Goal: Information Seeking & Learning: Learn about a topic

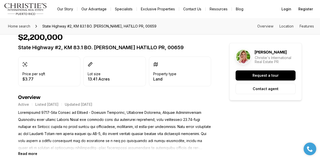
scroll to position [168, 0]
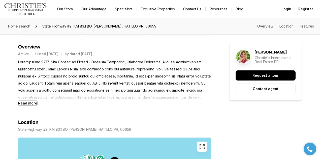
click at [31, 102] on b "Read more" at bounding box center [27, 103] width 19 height 4
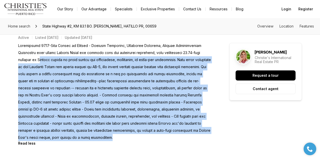
scroll to position [151, 0]
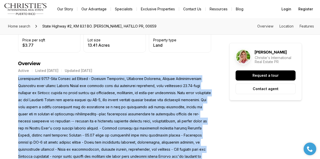
drag, startPoint x: 64, startPoint y: 107, endPoint x: 15, endPoint y: 79, distance: 56.6
copy p "Exceptional 13.43-Acre Parcel in [GEOGRAPHIC_DATA] - Coastal Proximity, Strateg…"
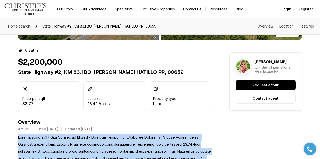
scroll to position [84, 0]
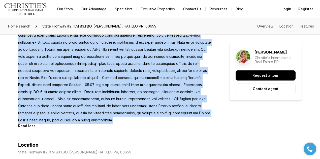
click at [80, 90] on p at bounding box center [114, 74] width 193 height 99
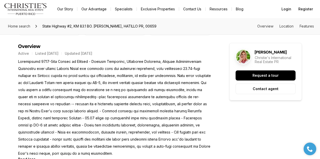
scroll to position [168, 0]
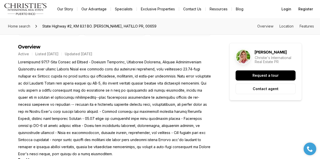
click at [81, 89] on p at bounding box center [114, 107] width 193 height 99
click at [129, 59] on p at bounding box center [114, 107] width 193 height 99
click at [76, 82] on p at bounding box center [114, 107] width 193 height 99
click at [52, 77] on p at bounding box center [114, 107] width 193 height 99
drag, startPoint x: 92, startPoint y: 68, endPoint x: 101, endPoint y: 67, distance: 9.6
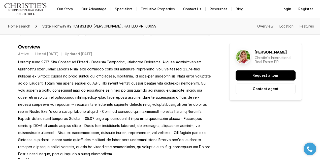
click at [92, 68] on p at bounding box center [114, 107] width 193 height 99
click at [124, 65] on p at bounding box center [114, 107] width 193 height 99
click at [145, 66] on p at bounding box center [114, 107] width 193 height 99
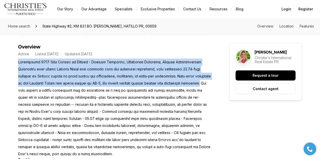
drag, startPoint x: 17, startPoint y: 63, endPoint x: 51, endPoint y: 89, distance: 43.1
click at [51, 89] on p at bounding box center [114, 107] width 193 height 99
copy p "Exceptional 13.43-Acre Parcel in [GEOGRAPHIC_DATA] - Coastal Proximity, Strateg…"
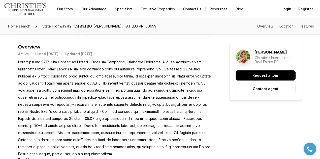
click at [57, 96] on p at bounding box center [114, 107] width 193 height 99
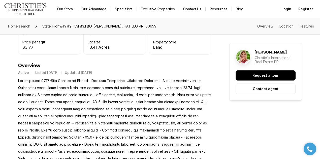
scroll to position [151, 0]
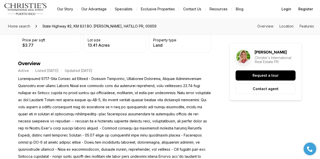
click at [43, 113] on p at bounding box center [114, 124] width 193 height 99
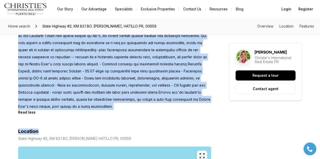
scroll to position [218, 0]
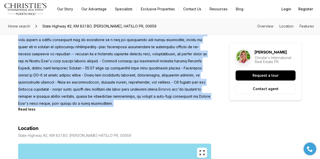
drag, startPoint x: 18, startPoint y: 79, endPoint x: 84, endPoint y: 115, distance: 75.0
click at [84, 111] on div "Read less" at bounding box center [114, 59] width 193 height 103
copy div "Exceptional 13.43-Acre Parcel in [GEOGRAPHIC_DATA] - Coastal Proximity, Strateg…"
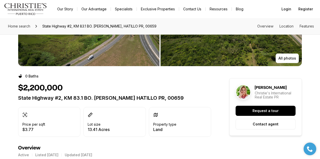
scroll to position [0, 0]
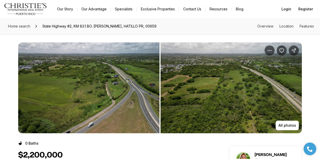
click at [201, 110] on img "View image gallery" at bounding box center [231, 87] width 141 height 91
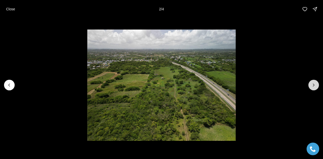
click at [315, 86] on icon "Next slide" at bounding box center [313, 84] width 5 height 5
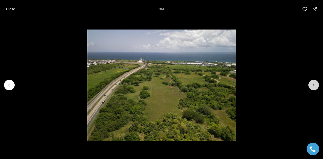
click at [315, 86] on icon "Next slide" at bounding box center [313, 84] width 5 height 5
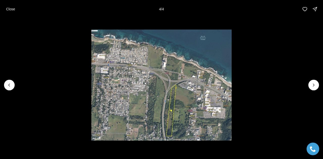
click at [315, 86] on div at bounding box center [313, 85] width 11 height 11
click at [18, 80] on li "4 of 4" at bounding box center [161, 85] width 323 height 134
click at [14, 9] on p "Close" at bounding box center [10, 9] width 9 height 4
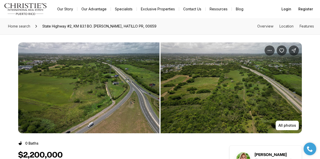
click at [140, 64] on img "View image gallery" at bounding box center [88, 87] width 141 height 91
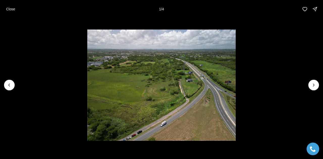
click at [140, 64] on img "1 of 4" at bounding box center [161, 84] width 148 height 111
click at [311, 82] on button "Next slide" at bounding box center [313, 85] width 11 height 11
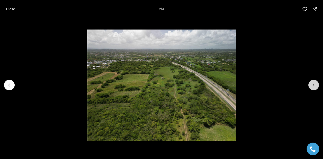
click at [311, 82] on button "Next slide" at bounding box center [313, 85] width 11 height 11
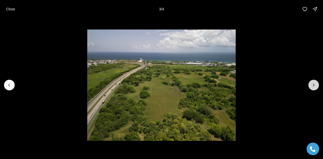
click at [311, 82] on button "Next slide" at bounding box center [313, 85] width 11 height 11
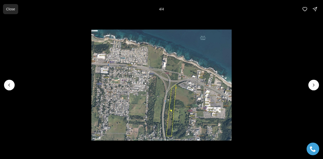
click at [13, 6] on button "Close" at bounding box center [10, 9] width 15 height 10
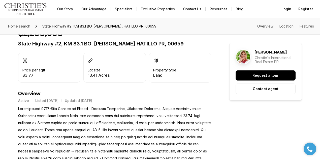
scroll to position [134, 0]
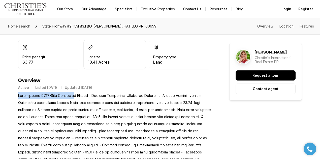
drag, startPoint x: 17, startPoint y: 95, endPoint x: 69, endPoint y: 94, distance: 51.7
click at [69, 94] on p at bounding box center [114, 141] width 193 height 99
click at [66, 95] on p at bounding box center [114, 141] width 193 height 99
drag, startPoint x: 67, startPoint y: 95, endPoint x: 13, endPoint y: 96, distance: 53.2
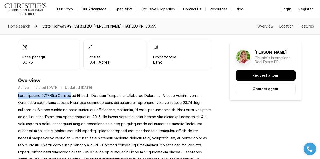
copy p "Exceptional 13.43-Acre Parcel"
click at [89, 93] on p at bounding box center [114, 141] width 193 height 99
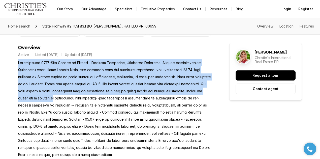
scroll to position [168, 0]
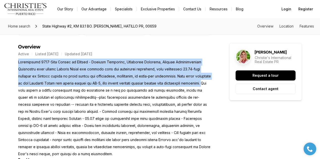
drag, startPoint x: 18, startPoint y: 79, endPoint x: 52, endPoint y: 89, distance: 35.9
click at [52, 89] on p at bounding box center [114, 107] width 193 height 99
copy p "Exceptional 13.43-Acre Parcel in [GEOGRAPHIC_DATA] - Coastal Proximity, Strateg…"
click at [36, 64] on p at bounding box center [114, 107] width 193 height 99
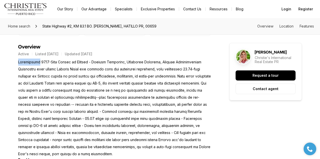
drag, startPoint x: 36, startPoint y: 60, endPoint x: 10, endPoint y: 60, distance: 25.7
click at [37, 62] on p at bounding box center [114, 107] width 193 height 99
drag, startPoint x: 37, startPoint y: 62, endPoint x: 28, endPoint y: 62, distance: 8.6
click at [28, 62] on p at bounding box center [114, 107] width 193 height 99
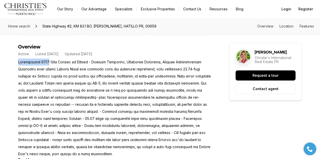
click at [34, 63] on p at bounding box center [114, 107] width 193 height 99
drag, startPoint x: 36, startPoint y: 62, endPoint x: 20, endPoint y: 61, distance: 16.2
click at [20, 61] on p at bounding box center [114, 107] width 193 height 99
copy p "xceptional"
